Goal: Information Seeking & Learning: Learn about a topic

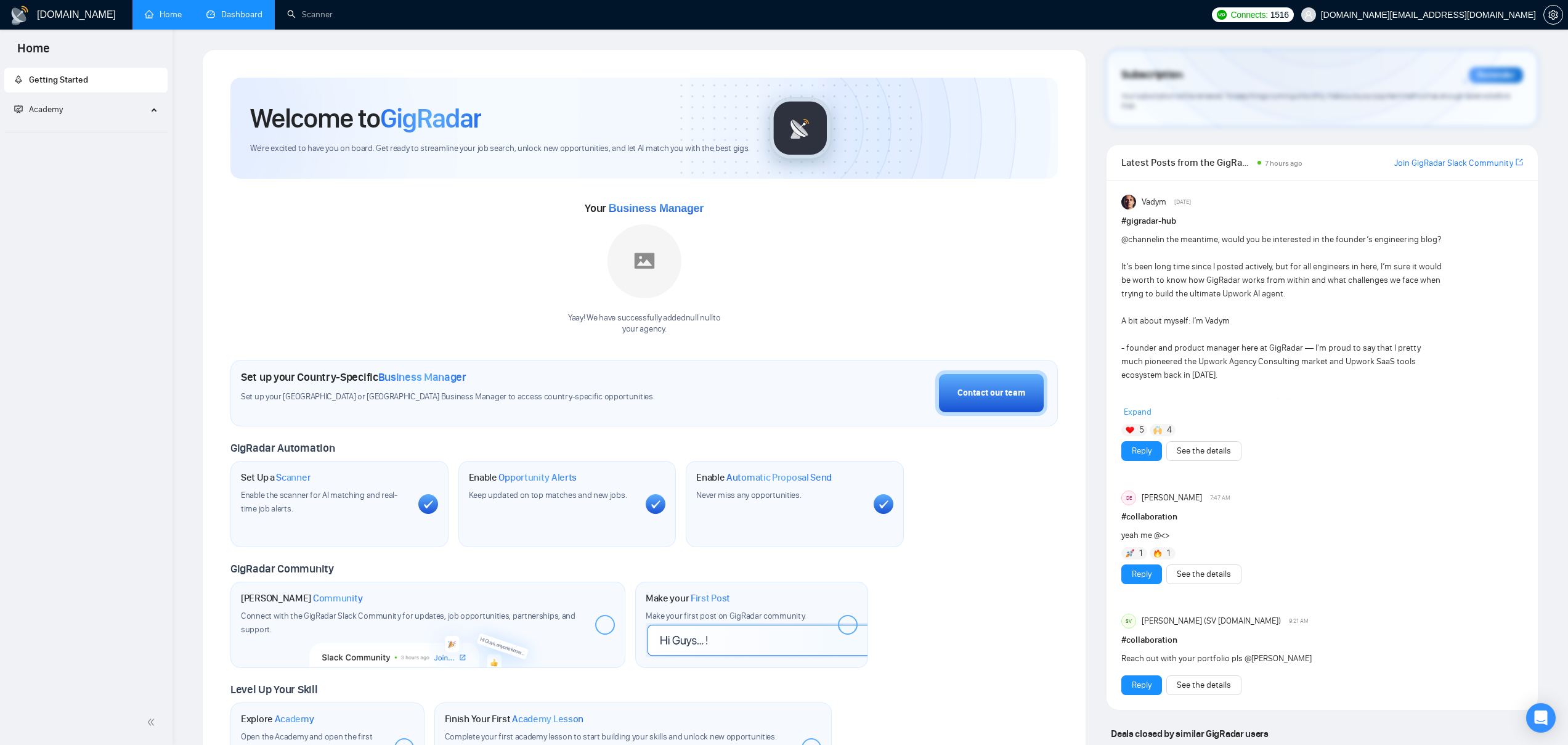
click at [228, 15] on link "Dashboard" at bounding box center [234, 14] width 56 height 11
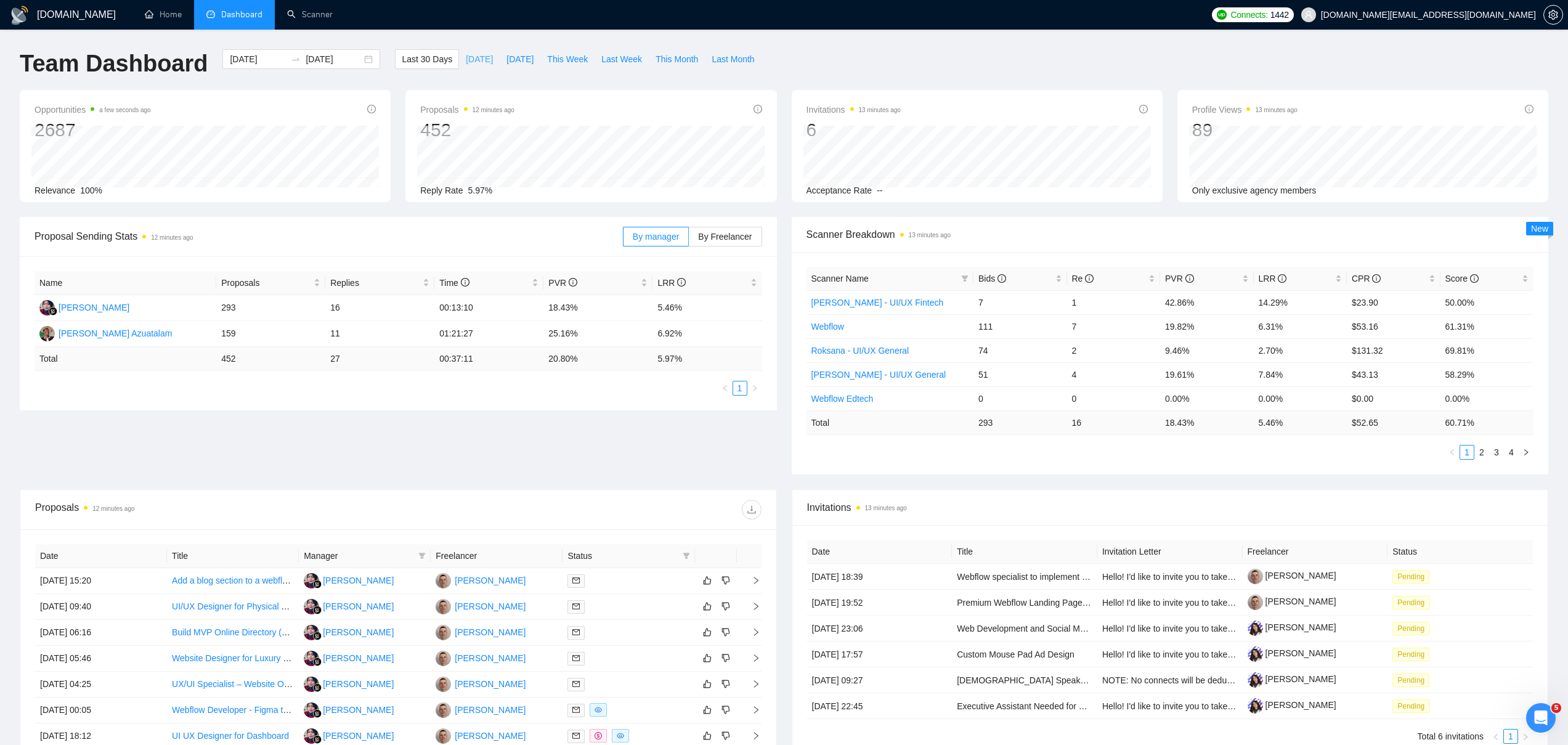
click at [466, 63] on span "[DATE]" at bounding box center [479, 59] width 27 height 14
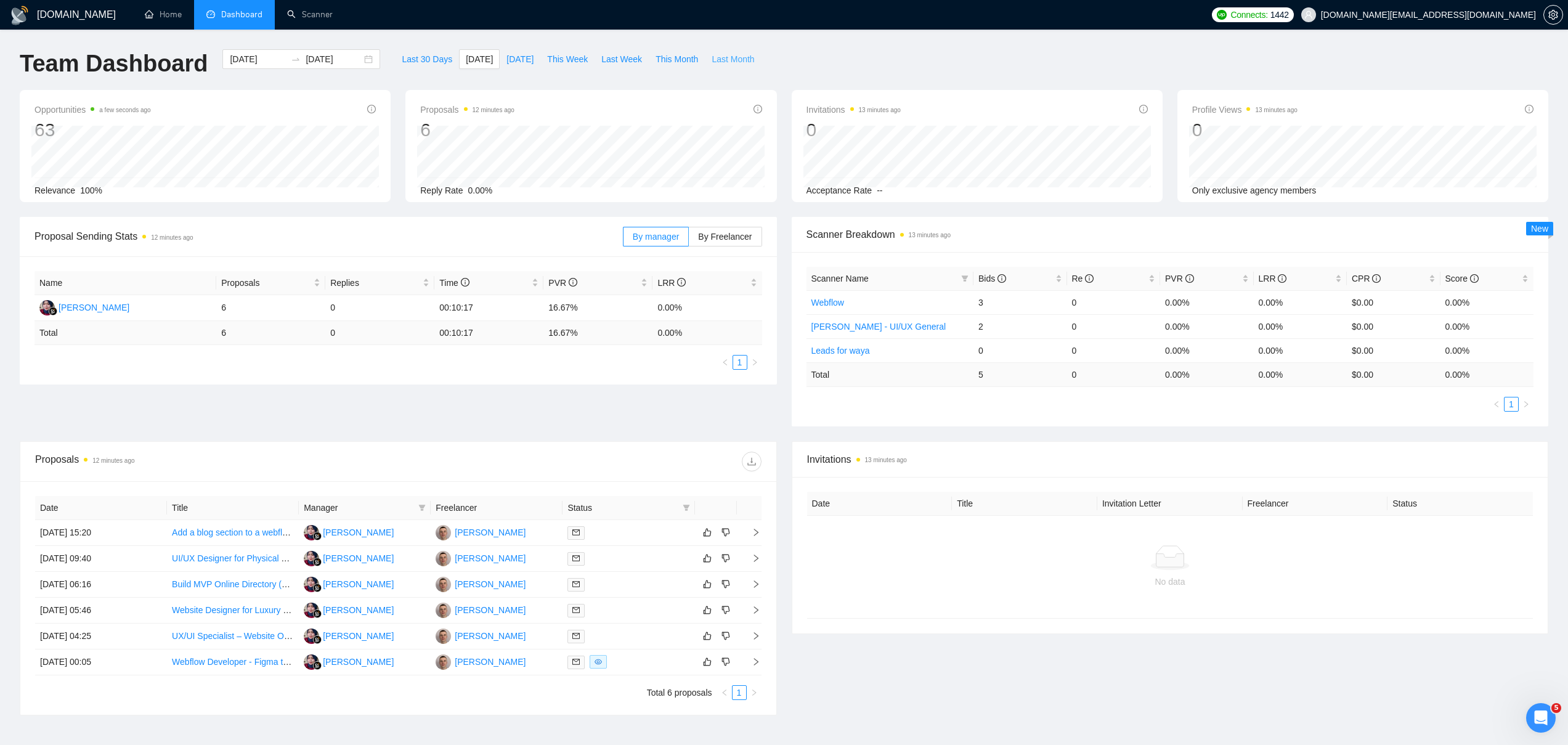
click at [748, 60] on span "Last Month" at bounding box center [733, 59] width 42 height 14
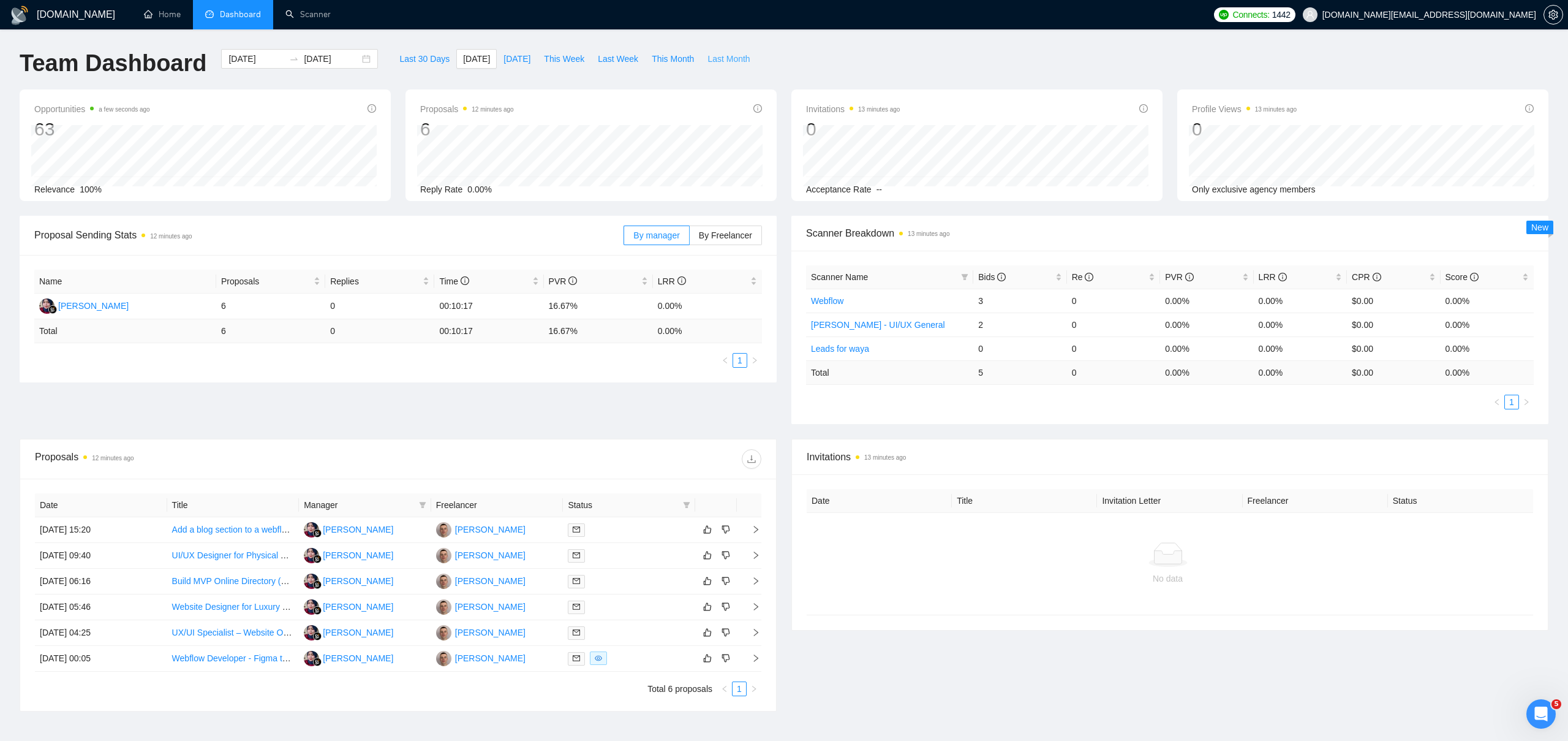
type input "[DATE]"
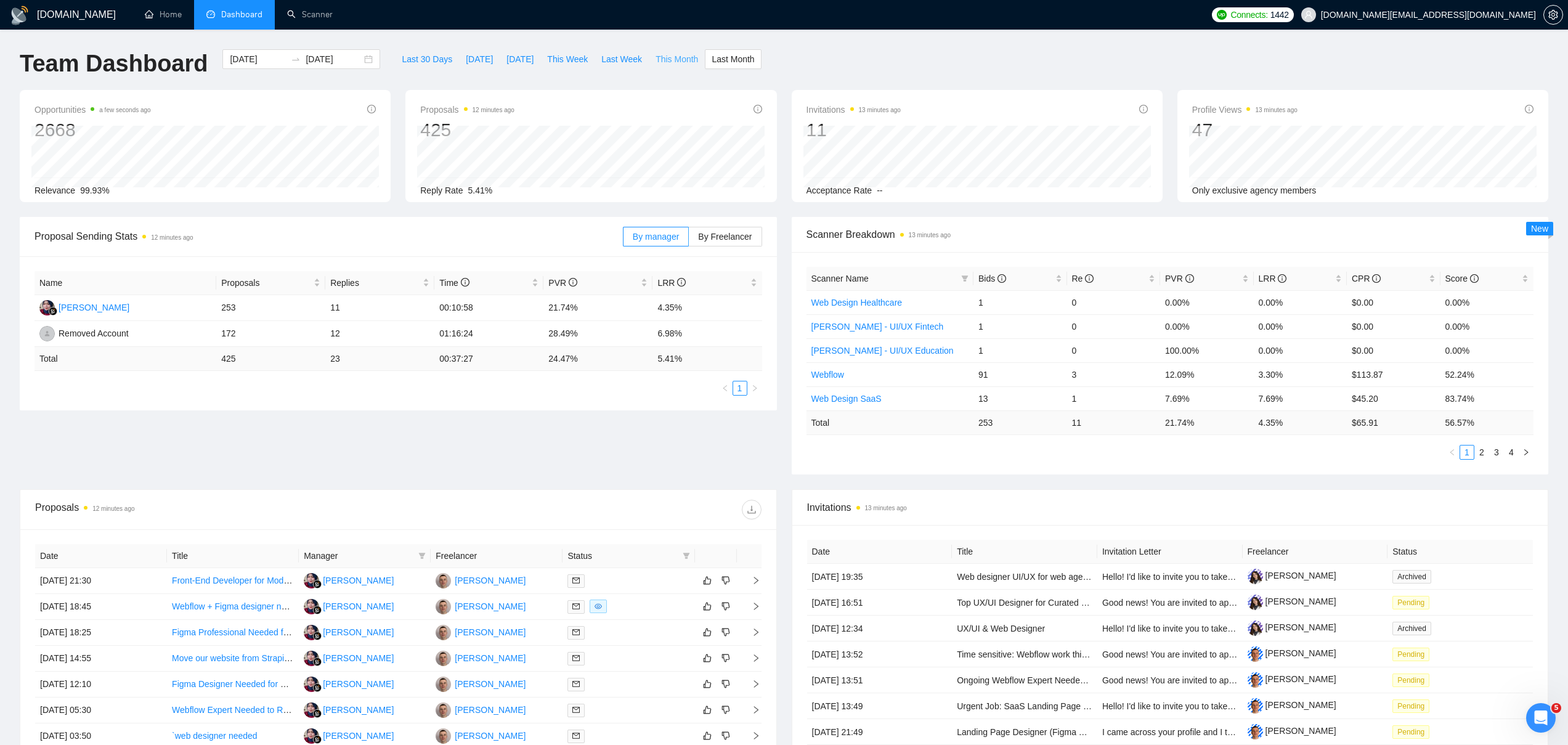
click at [680, 58] on span "This Month" at bounding box center [677, 59] width 42 height 14
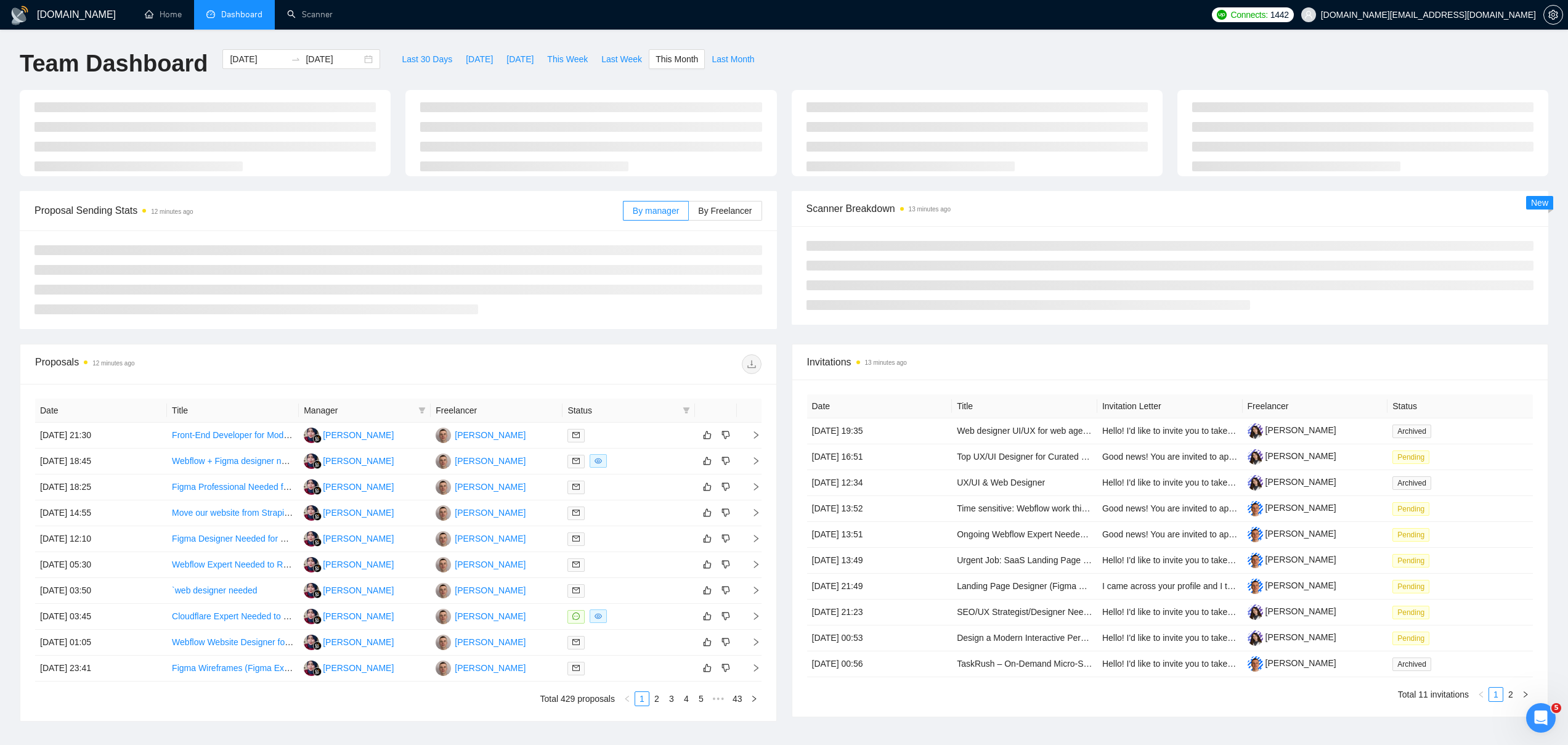
type input "[DATE]"
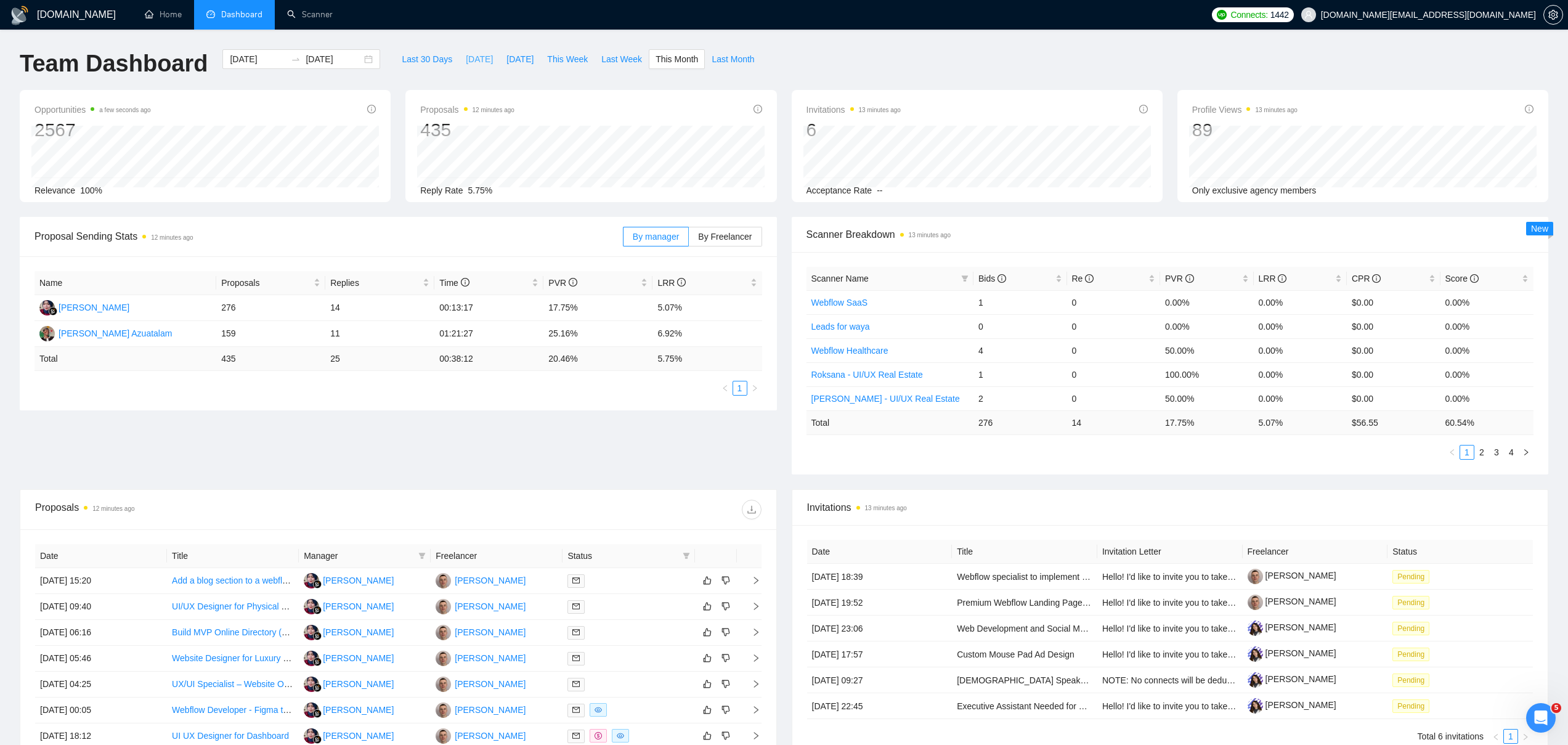
click at [466, 59] on span "[DATE]" at bounding box center [479, 59] width 27 height 14
type input "[DATE]"
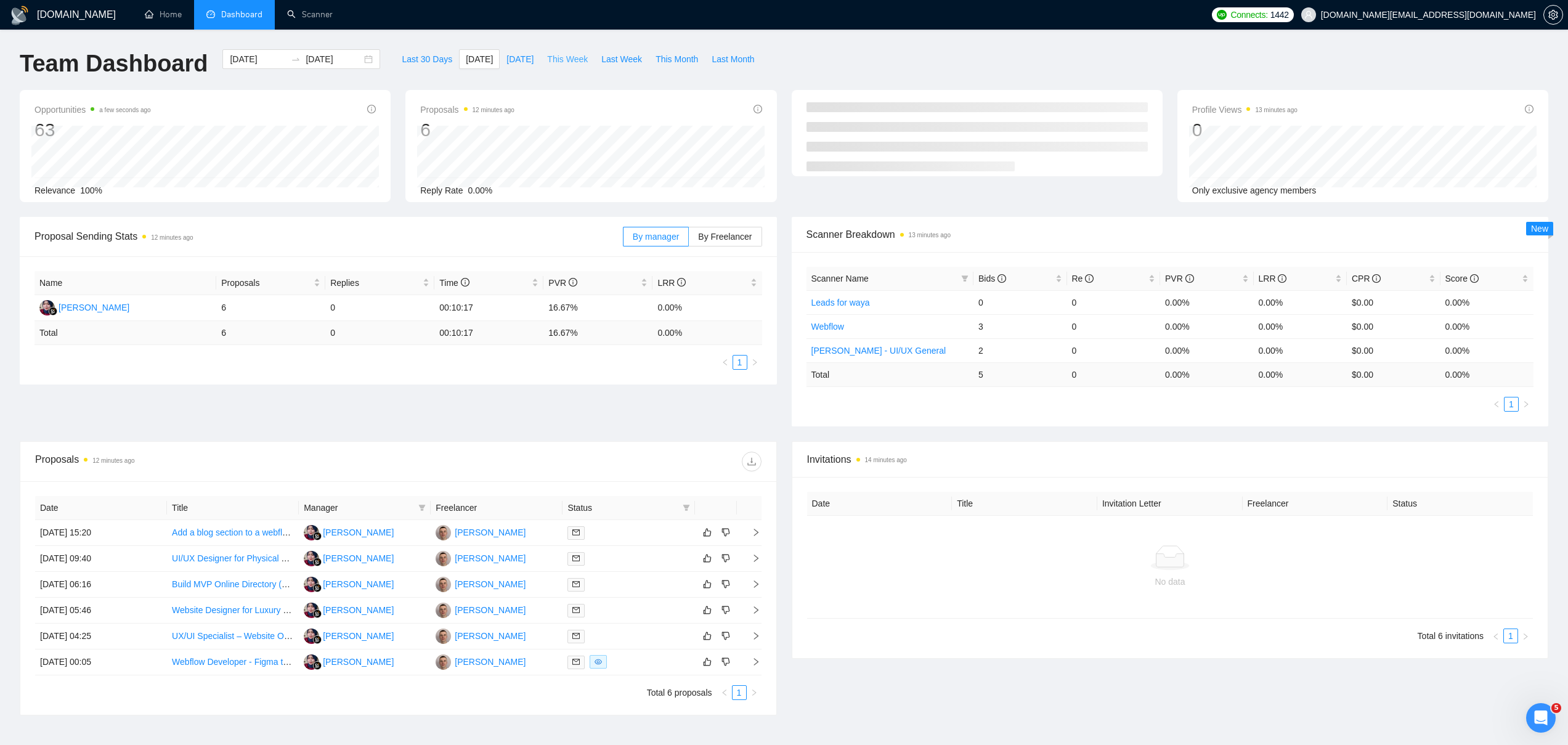
click at [570, 58] on span "This Week" at bounding box center [568, 59] width 41 height 14
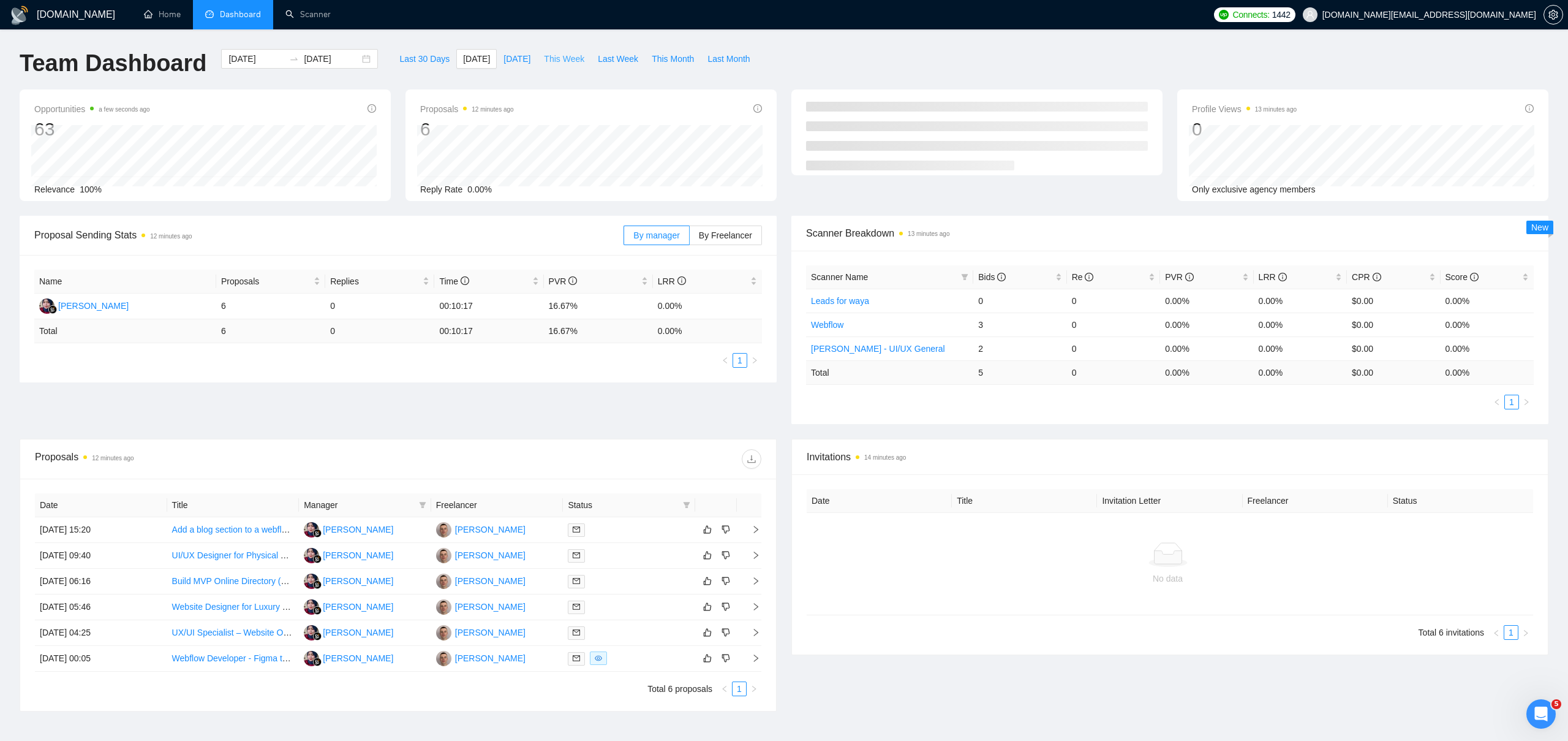
type input "[DATE]"
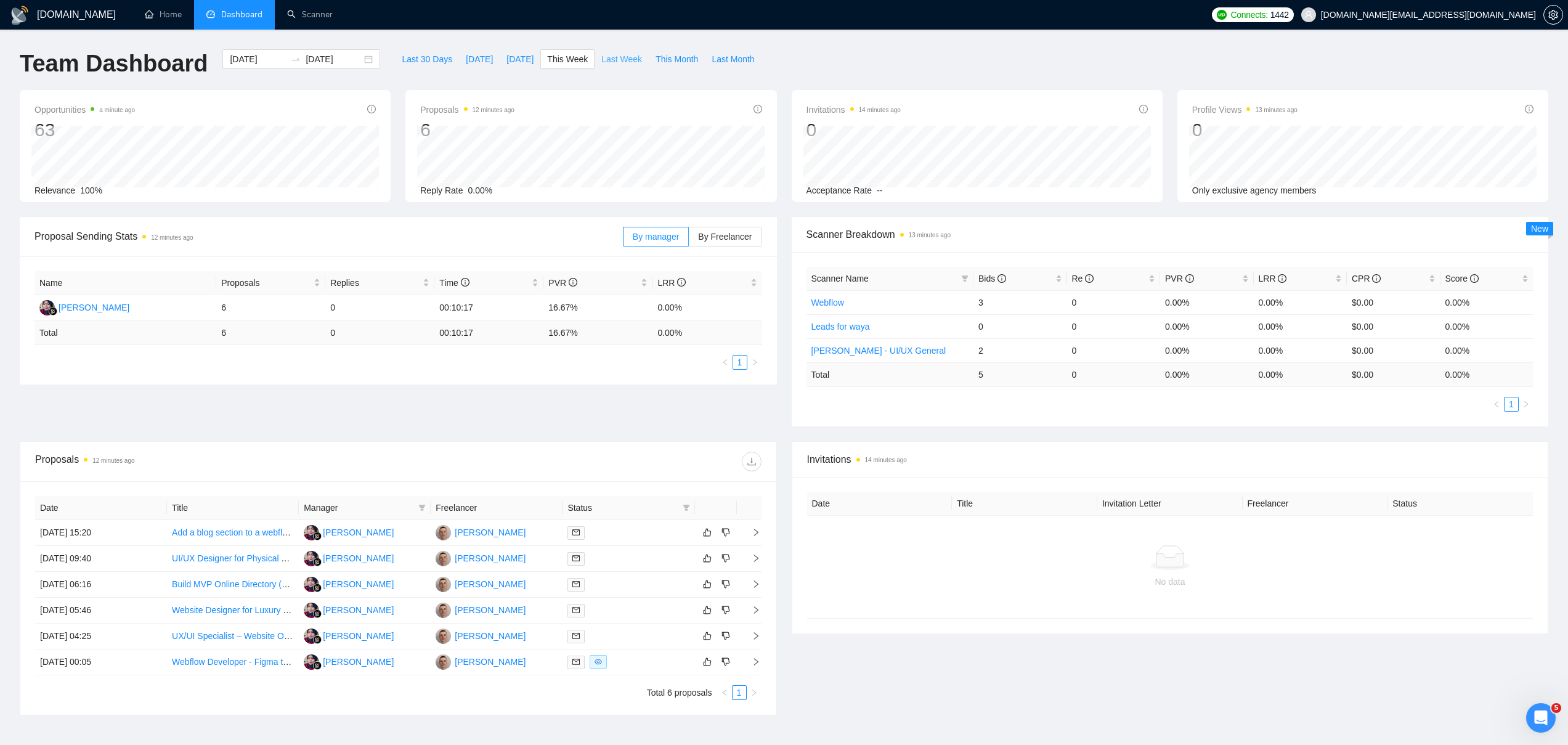
click at [607, 58] on span "Last Week" at bounding box center [622, 59] width 41 height 14
type input "[DATE]"
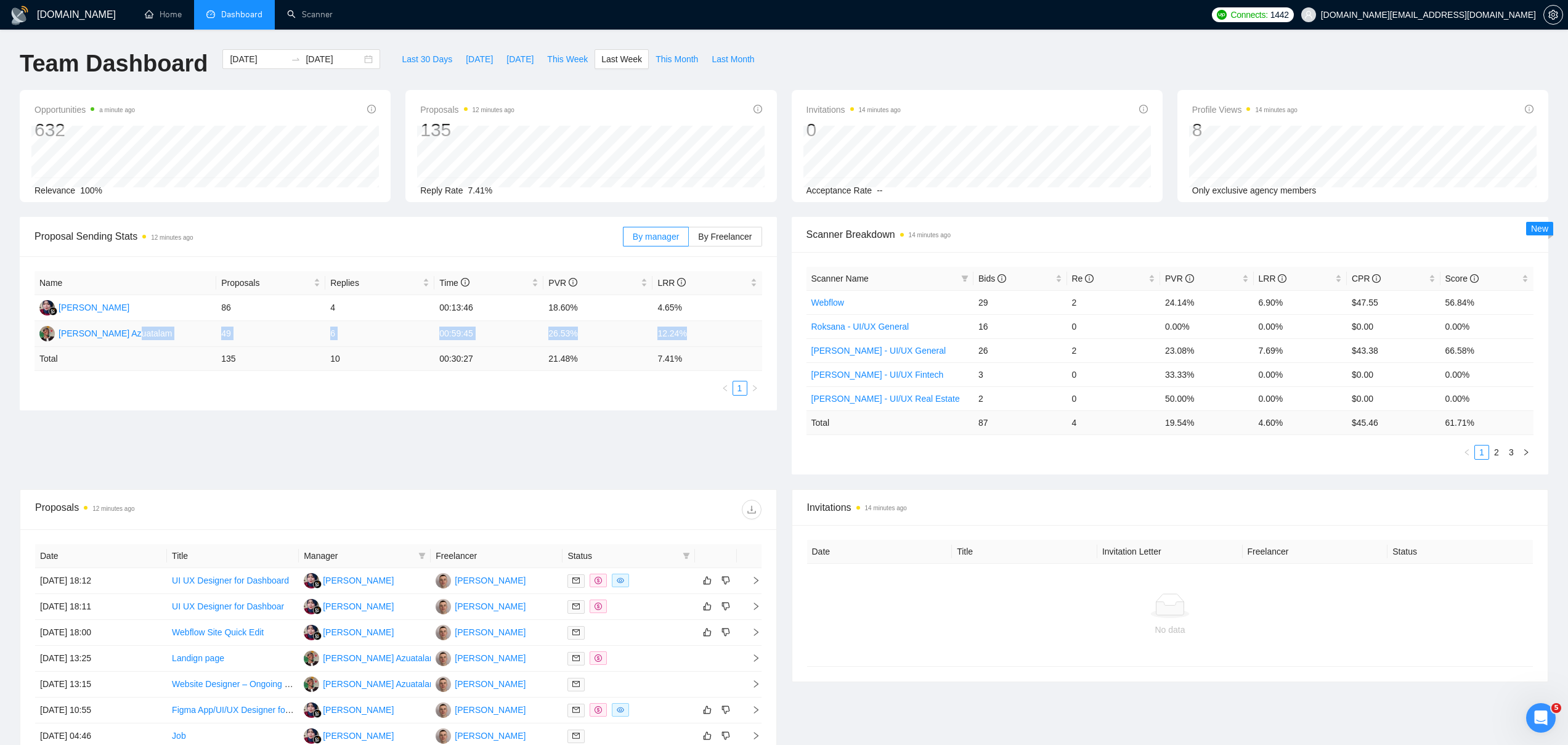
drag, startPoint x: 212, startPoint y: 335, endPoint x: 721, endPoint y: 334, distance: 509.0
click at [721, 334] on tr "[PERSON_NAME] Azuatalam 49 6 00:59:45 26.53% 12.24%" at bounding box center [398, 334] width 727 height 26
click at [727, 331] on td "12.24%" at bounding box center [707, 334] width 109 height 26
click at [311, 11] on link "Scanner" at bounding box center [310, 14] width 46 height 11
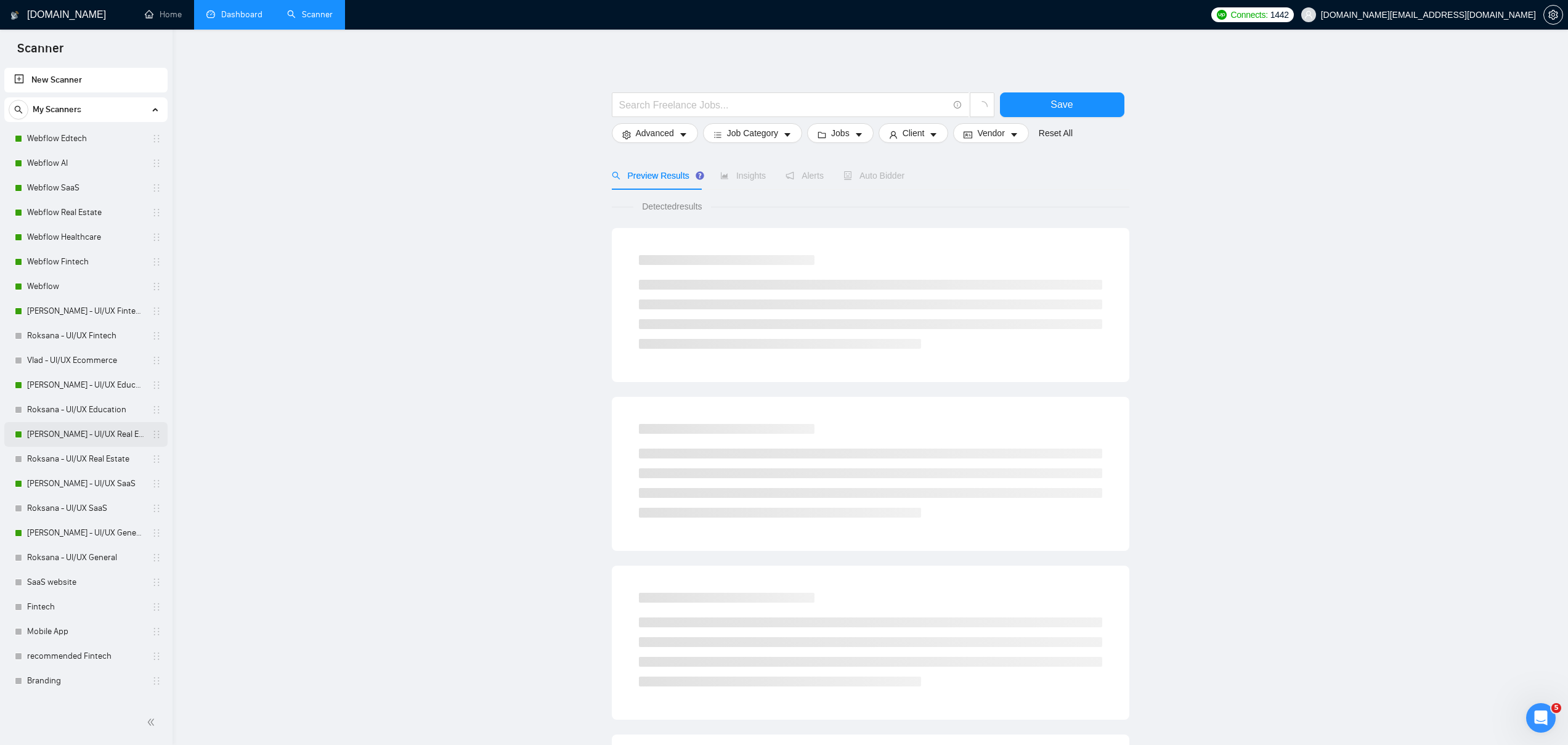
click at [82, 429] on link "[PERSON_NAME] - UI/UX Real Estate" at bounding box center [86, 434] width 117 height 24
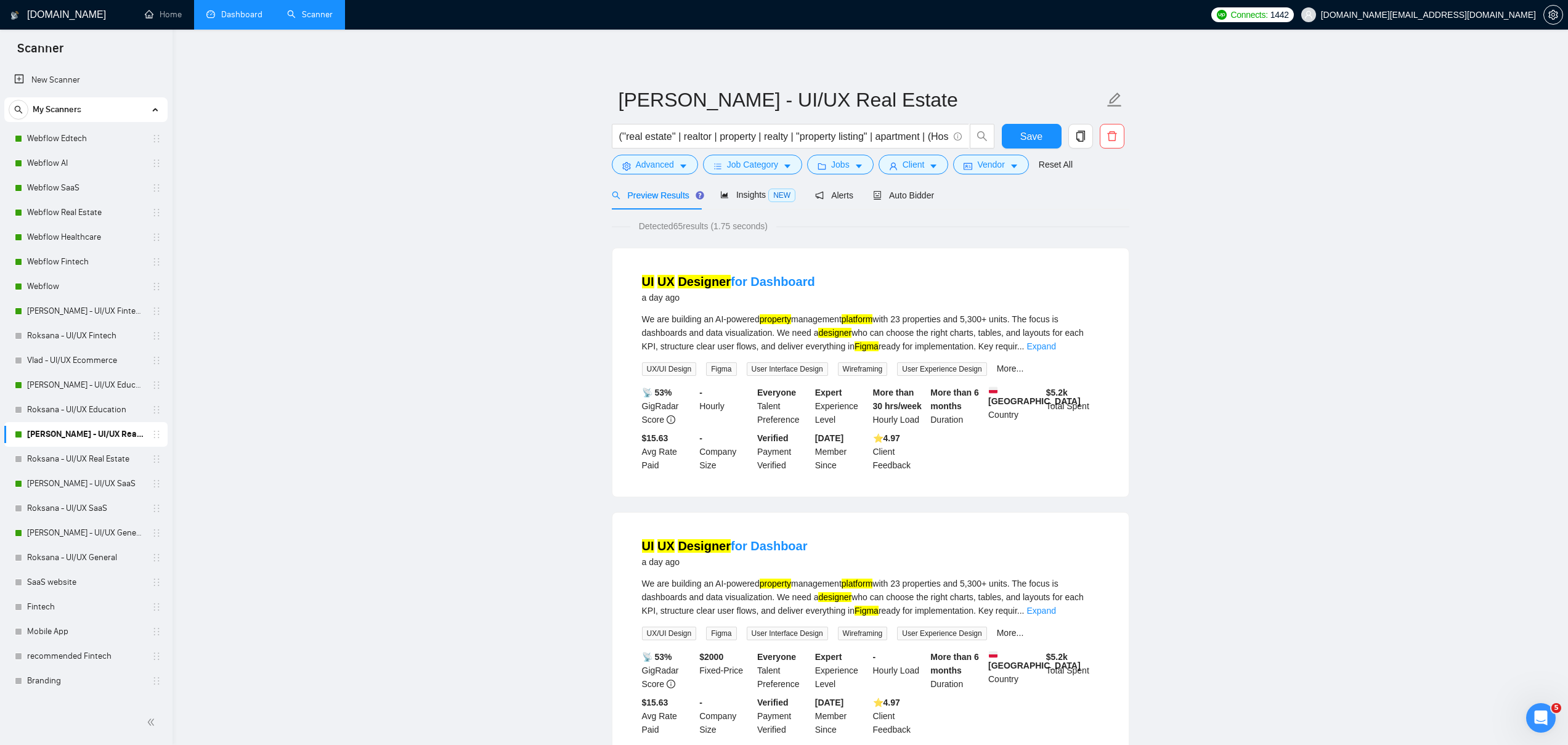
drag, startPoint x: 678, startPoint y: 228, endPoint x: 685, endPoint y: 228, distance: 7.0
click at [685, 228] on span "Detected 65 results (1.75 seconds)" at bounding box center [703, 226] width 146 height 14
click at [67, 385] on link "[PERSON_NAME] - UI/UX Education" at bounding box center [86, 385] width 117 height 24
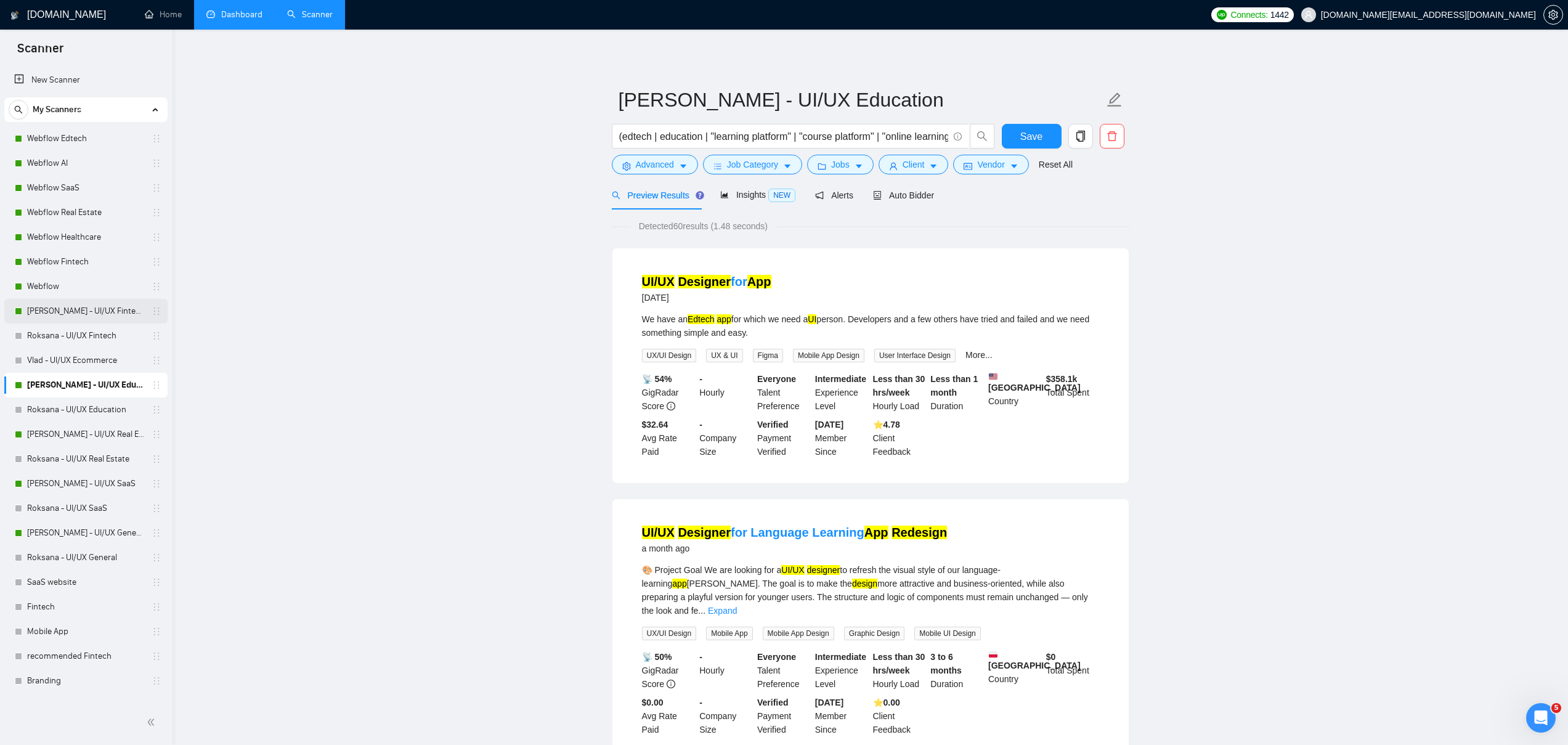
click at [46, 310] on link "[PERSON_NAME] - UI/UX Fintech" at bounding box center [86, 311] width 117 height 24
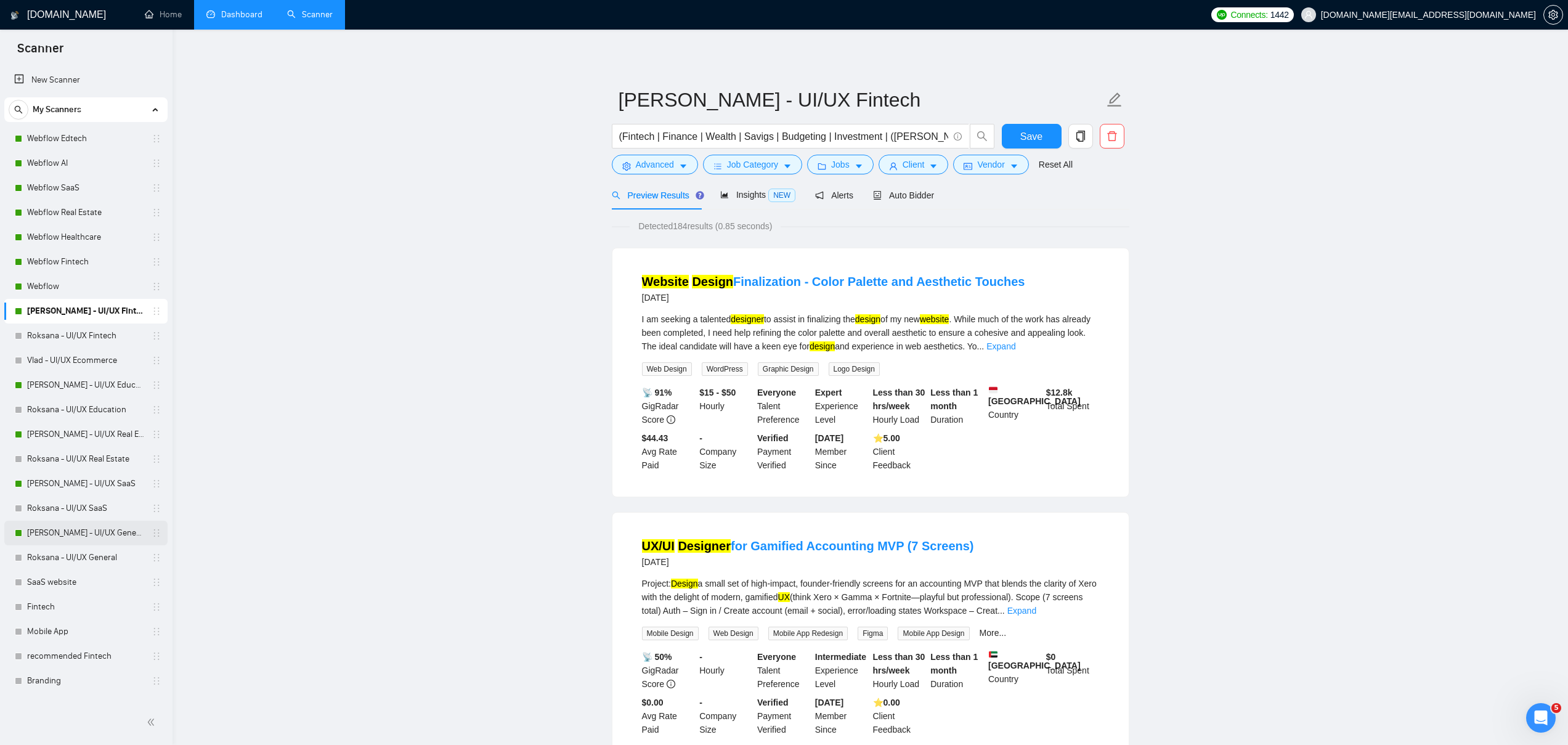
click at [61, 535] on link "[PERSON_NAME] - UI/UX General" at bounding box center [86, 533] width 117 height 24
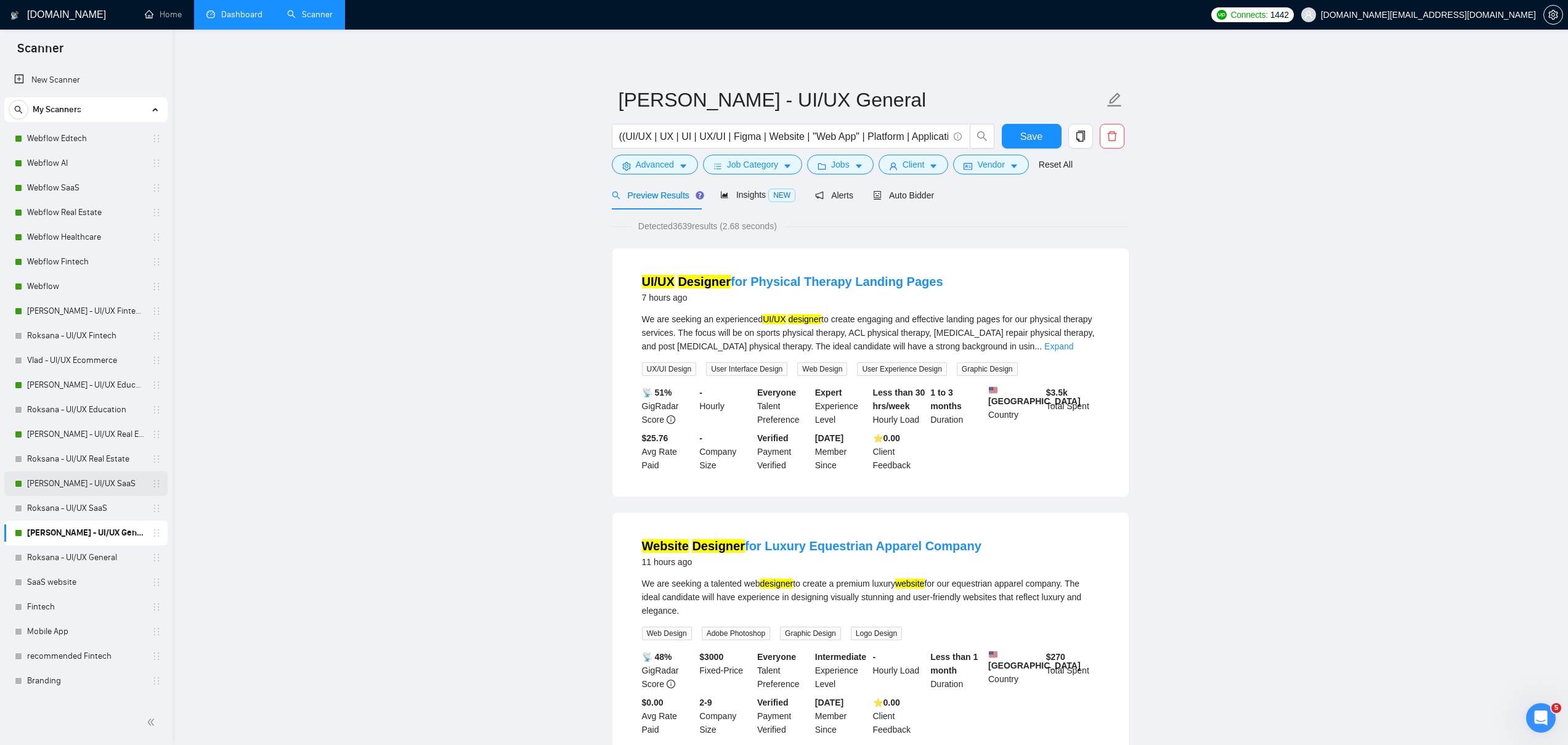
click at [67, 480] on link "[PERSON_NAME] - UI/UX SaaS" at bounding box center [86, 483] width 117 height 24
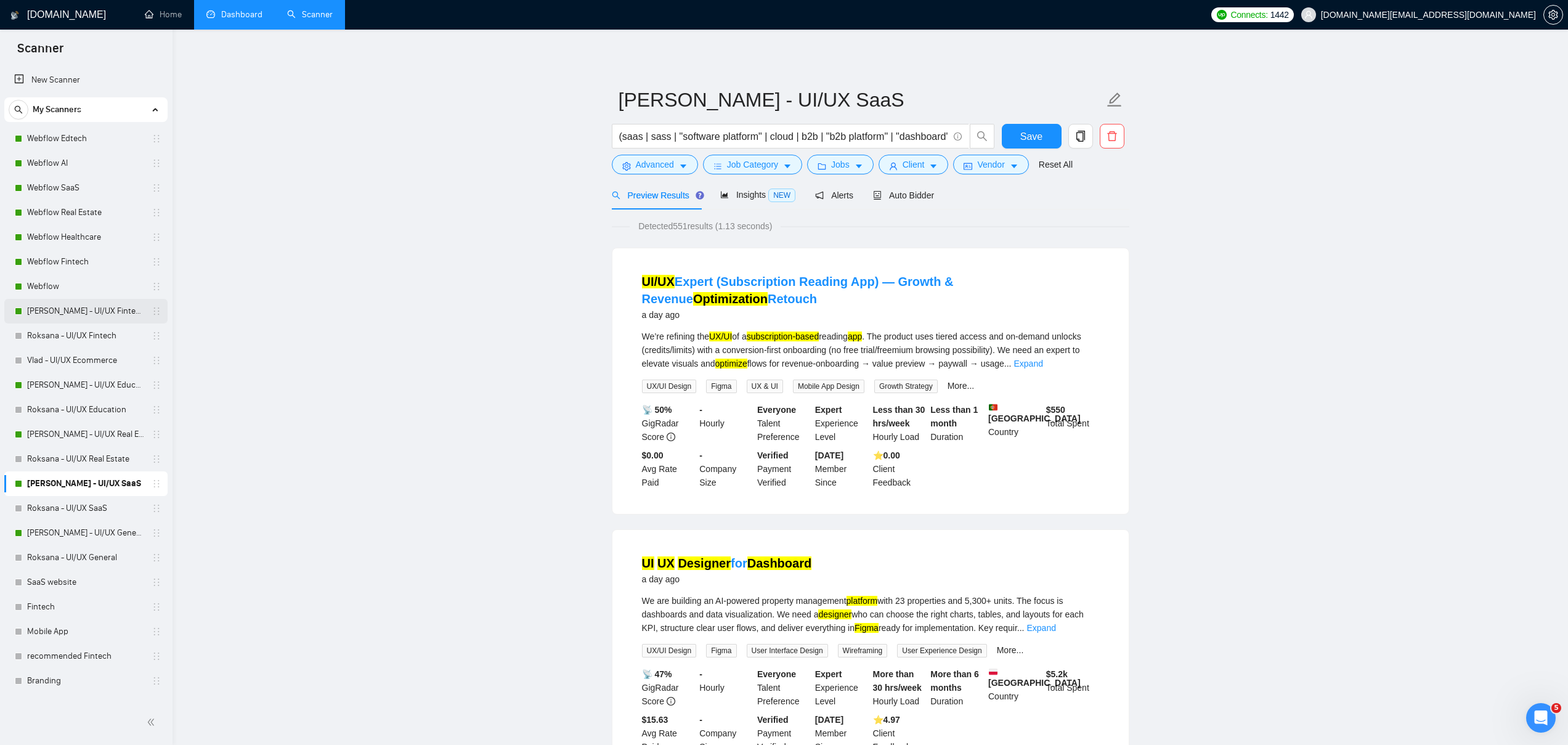
click at [74, 305] on link "[PERSON_NAME] - UI/UX Fintech" at bounding box center [86, 311] width 117 height 24
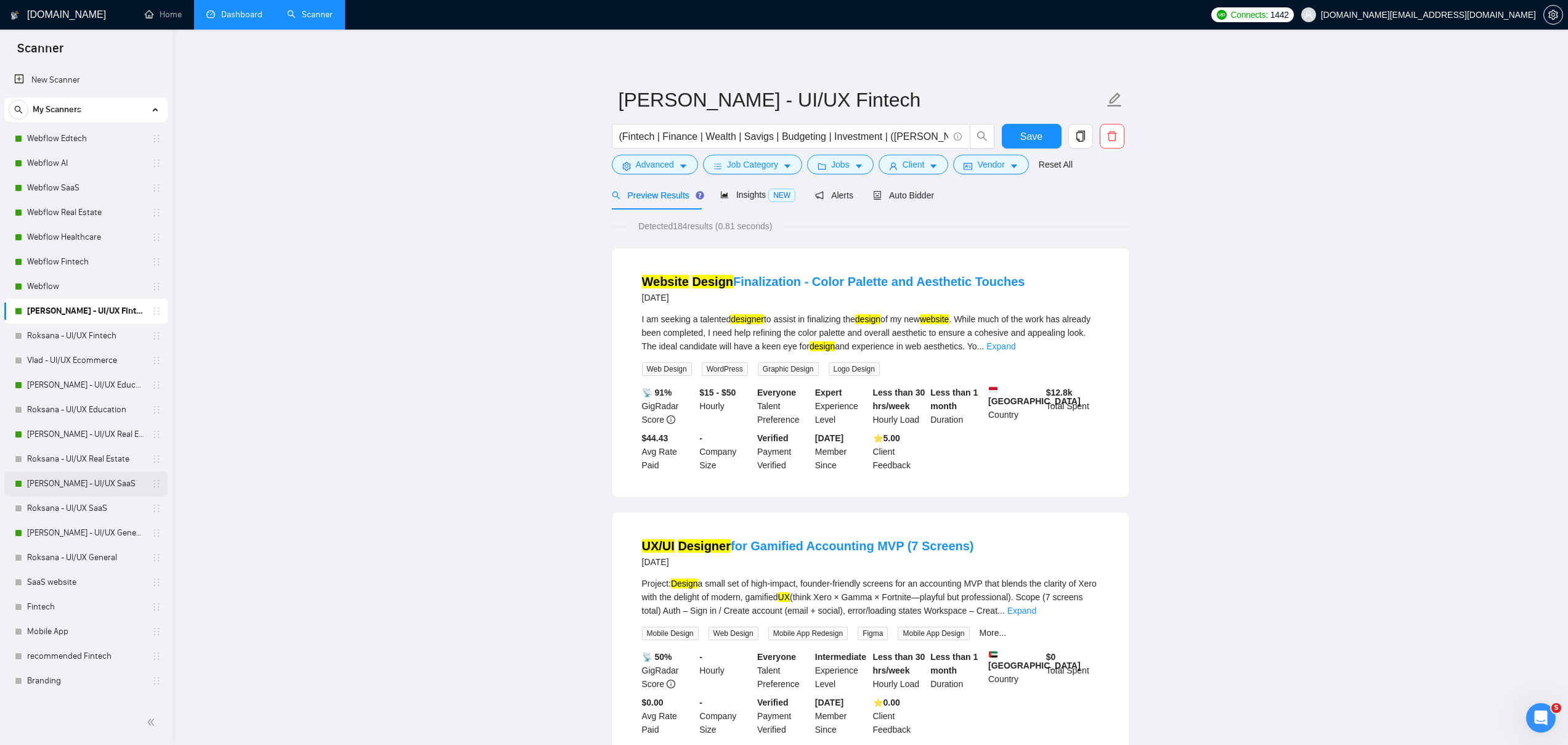
click at [39, 487] on link "[PERSON_NAME] - UI/UX SaaS" at bounding box center [86, 483] width 117 height 24
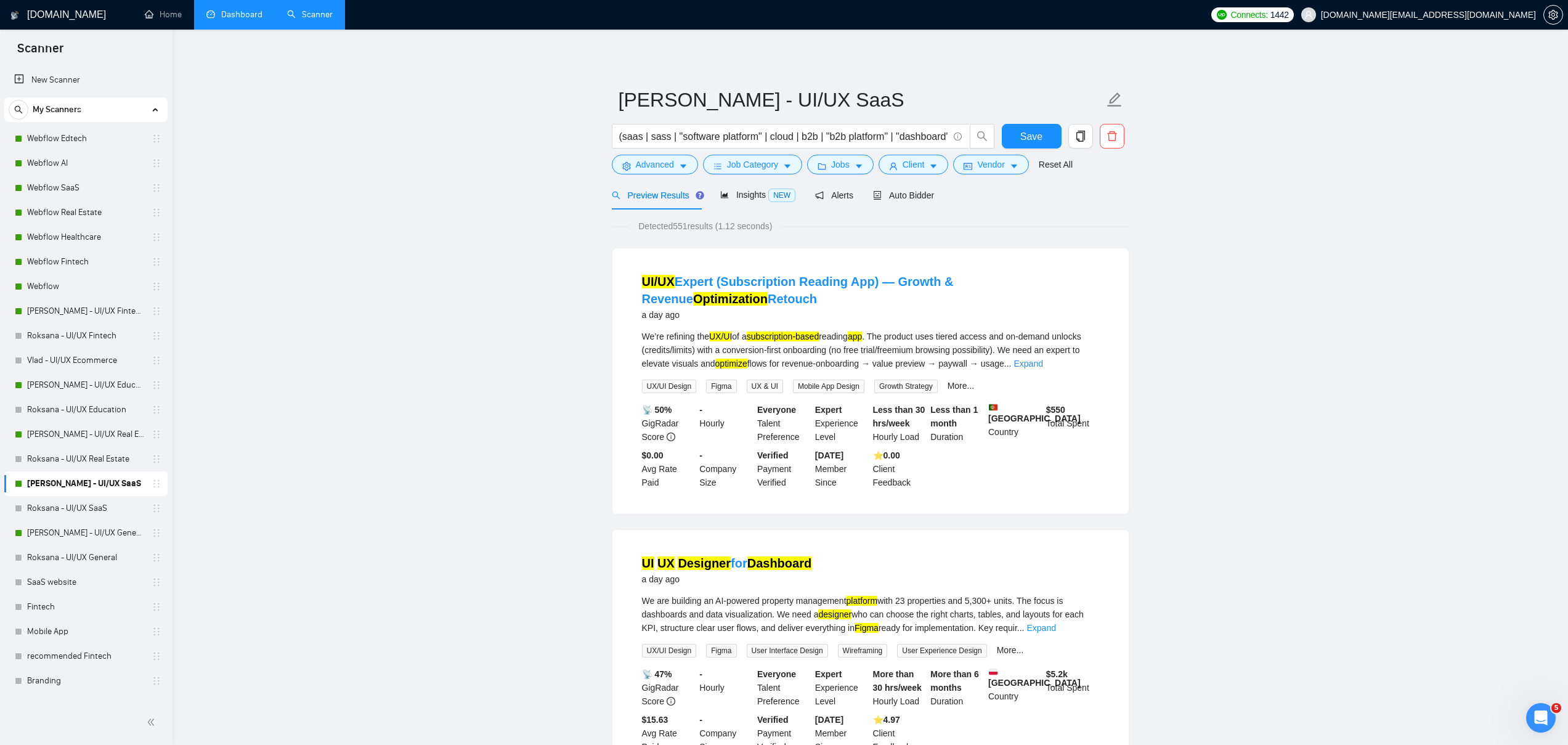
click at [684, 228] on span "Detected 551 results (1.12 seconds)" at bounding box center [704, 226] width 151 height 14
click at [72, 281] on link "Webflow" at bounding box center [86, 286] width 117 height 24
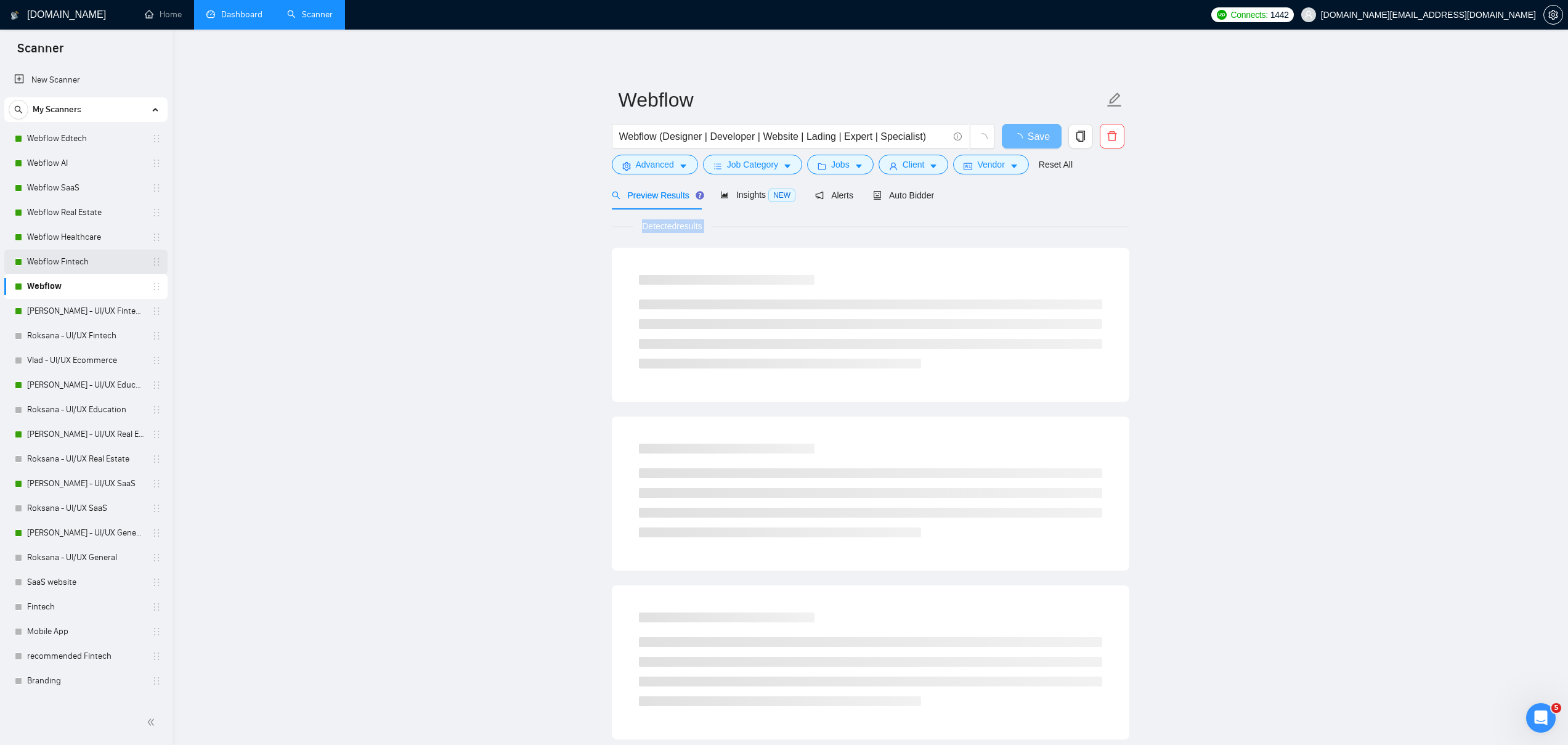
click at [79, 256] on link "Webflow Fintech" at bounding box center [86, 262] width 117 height 24
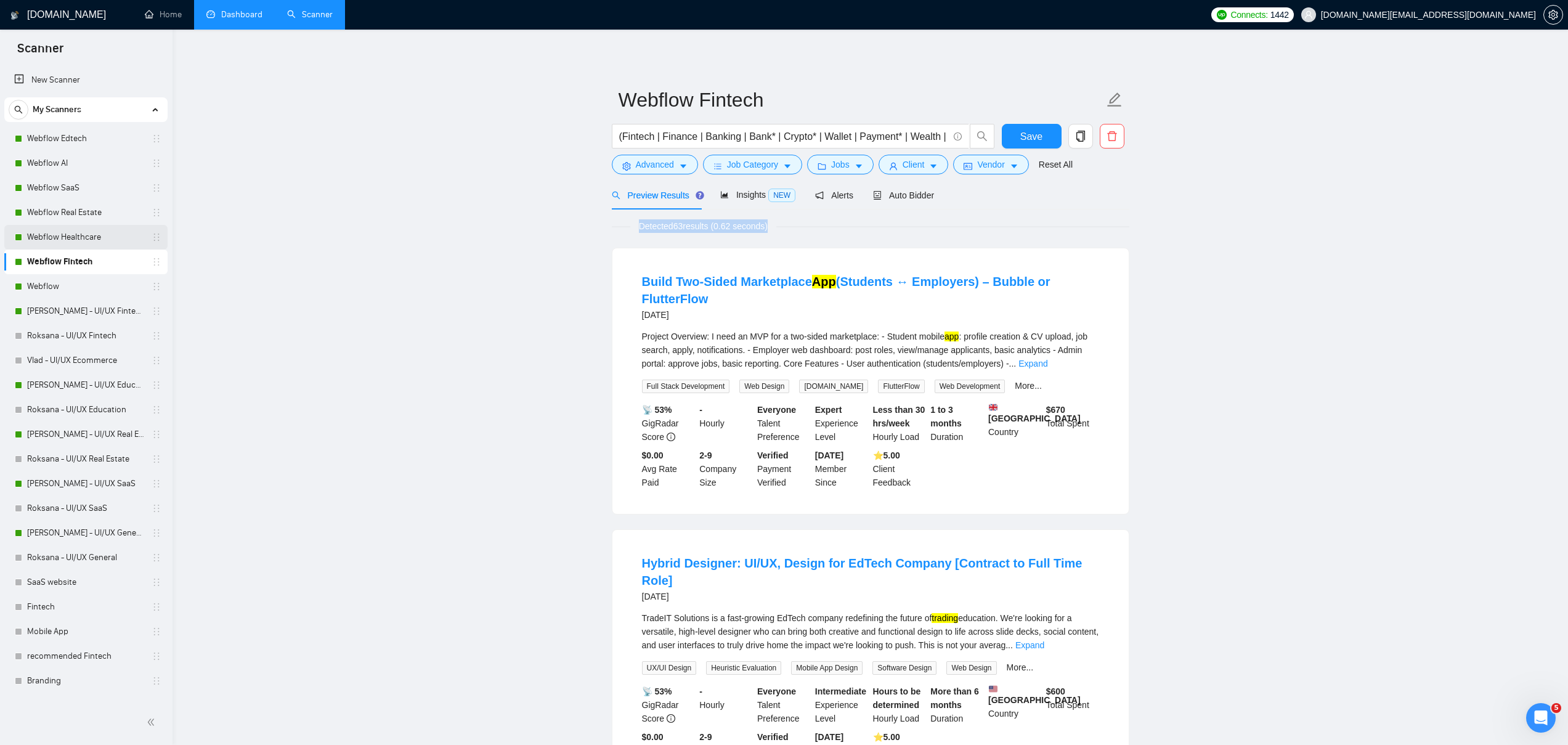
click at [58, 238] on link "Webflow Healthcare" at bounding box center [86, 237] width 117 height 24
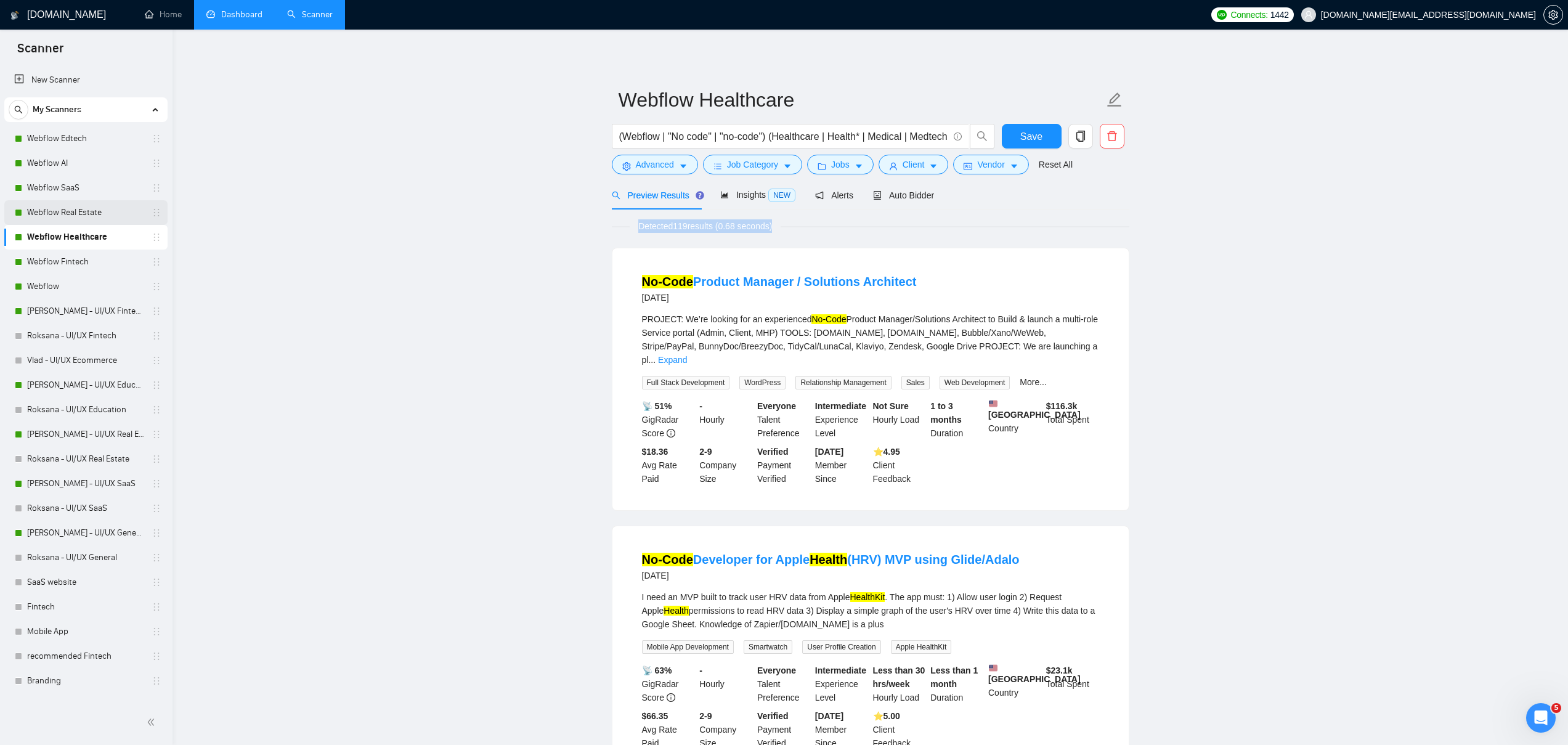
click at [51, 216] on link "Webflow Real Estate" at bounding box center [86, 213] width 117 height 24
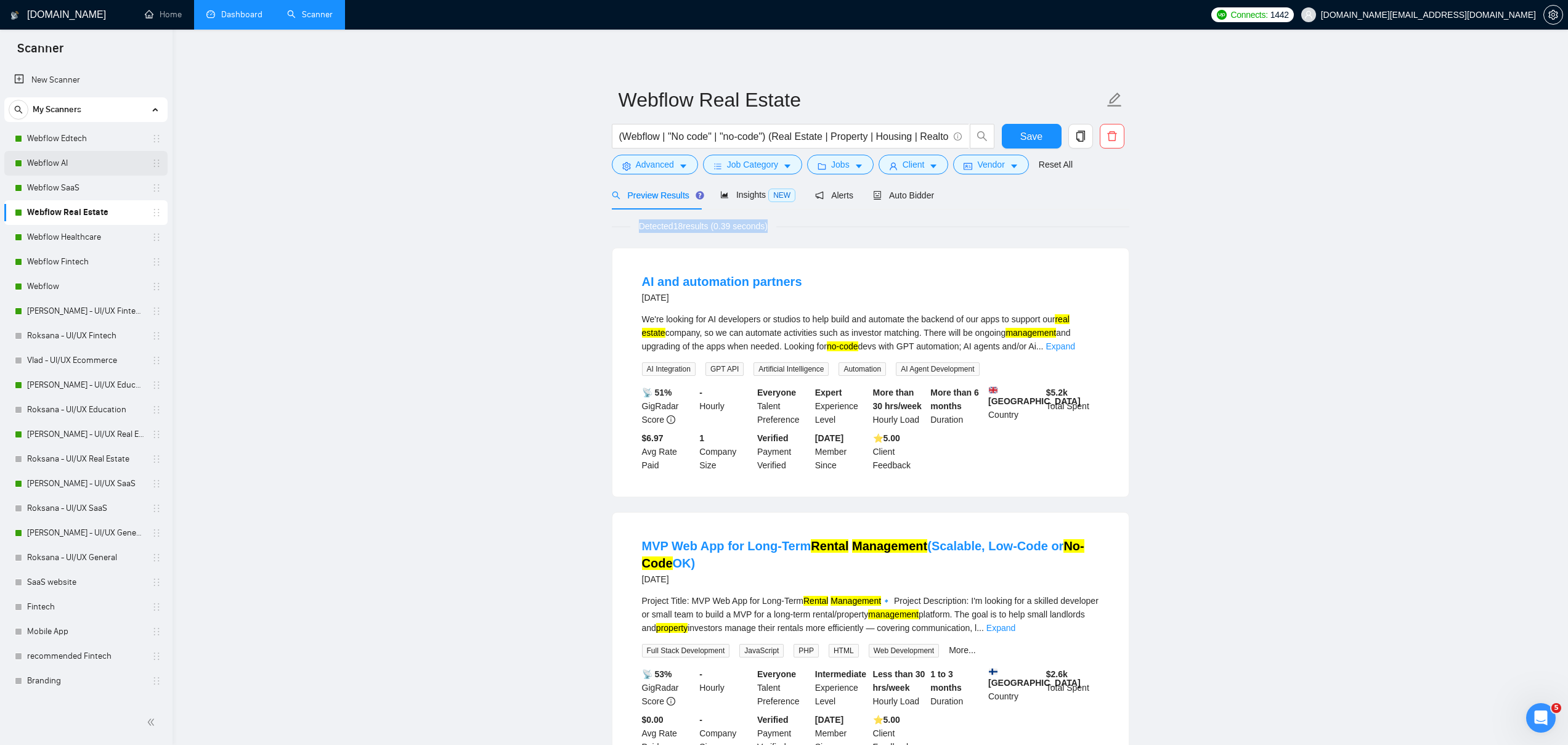
click at [82, 172] on link "Webflow AI" at bounding box center [86, 163] width 117 height 24
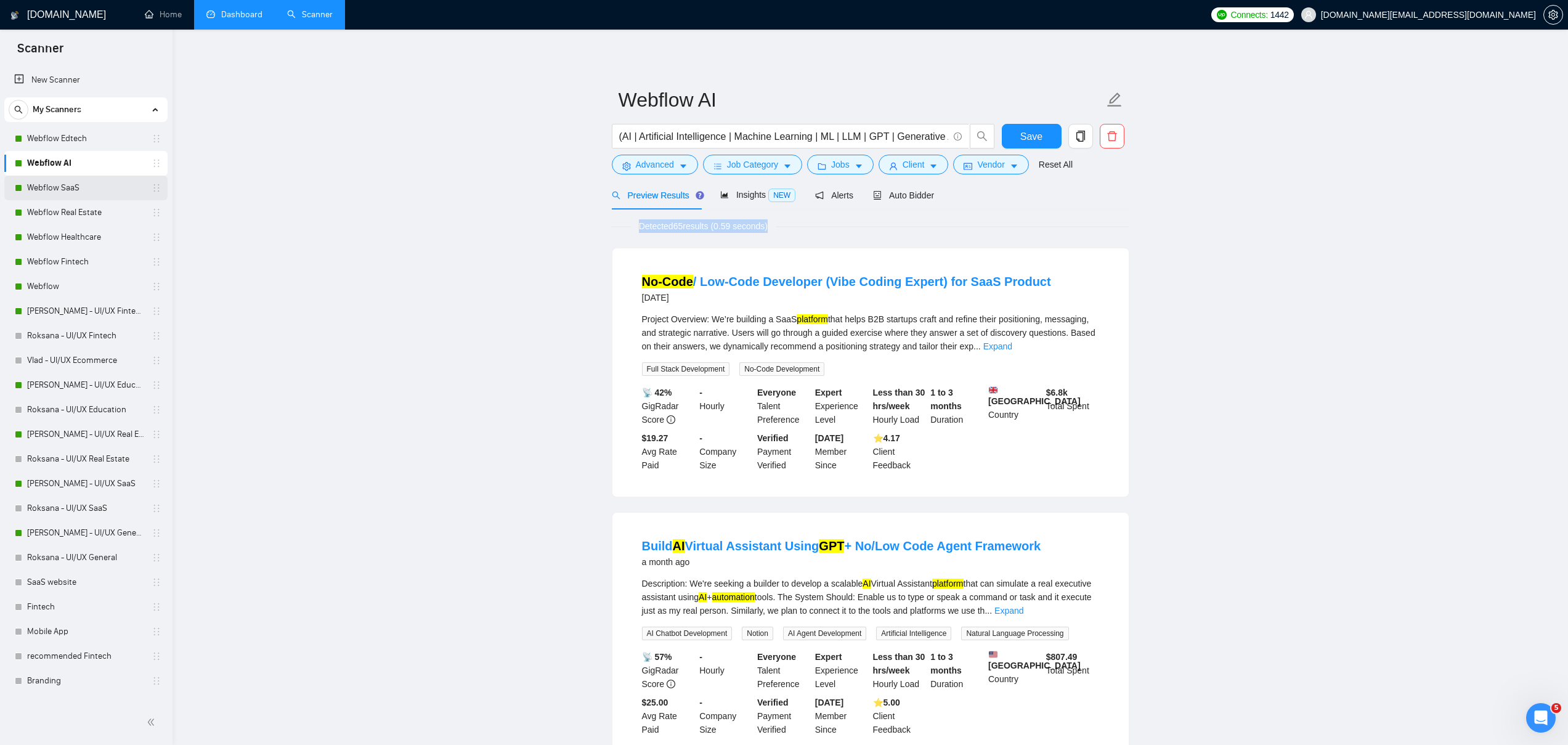
click at [78, 191] on link "Webflow SaaS" at bounding box center [86, 187] width 117 height 24
